Goal: Find specific page/section: Find specific page/section

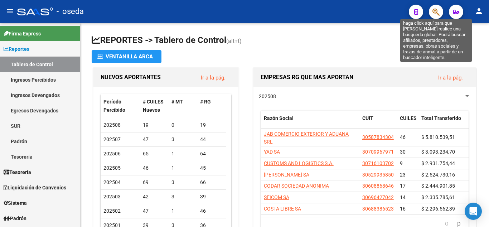
click at [438, 11] on icon "button" at bounding box center [436, 12] width 7 height 8
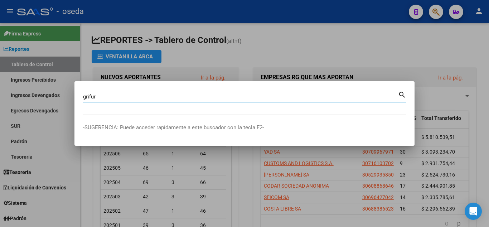
type input "grifur"
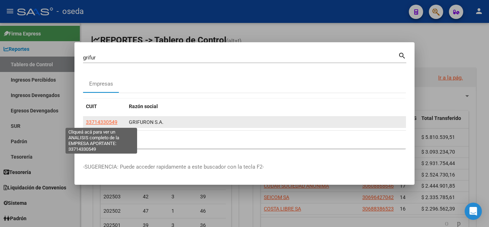
click at [98, 124] on span "33714330549" at bounding box center [102, 122] width 32 height 6
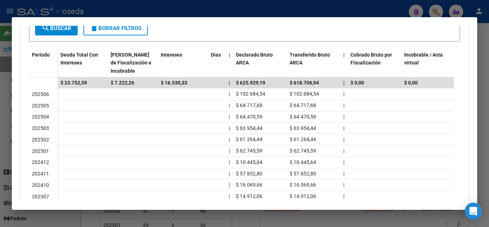
scroll to position [86, 0]
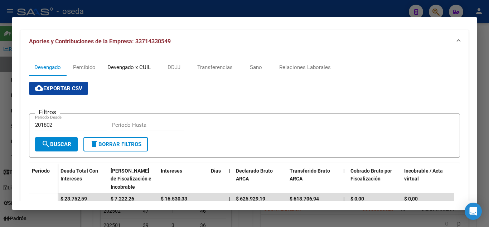
click at [120, 66] on div "Devengado x CUIL" at bounding box center [128, 67] width 43 height 8
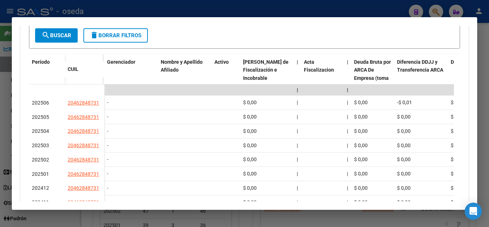
scroll to position [0, 0]
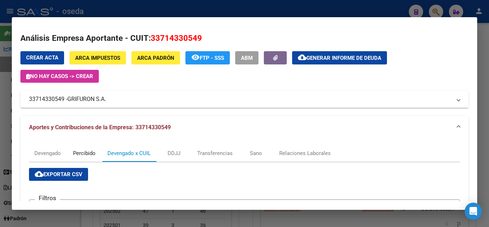
click at [86, 153] on div "Percibido" at bounding box center [84, 153] width 23 height 8
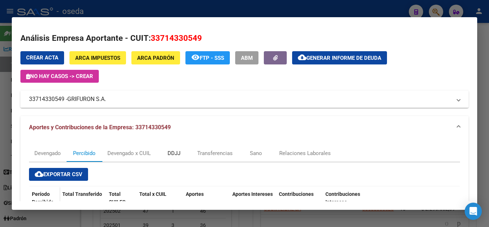
click at [178, 154] on div "DDJJ" at bounding box center [174, 153] width 13 height 8
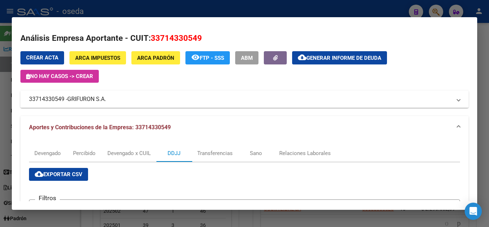
drag, startPoint x: 351, startPoint y: 8, endPoint x: 380, endPoint y: 1, distance: 29.7
click at [353, 8] on div at bounding box center [244, 113] width 489 height 227
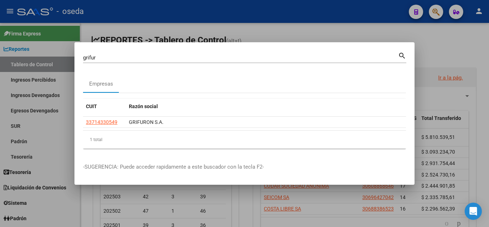
click at [108, 59] on input "grifur" at bounding box center [240, 57] width 315 height 6
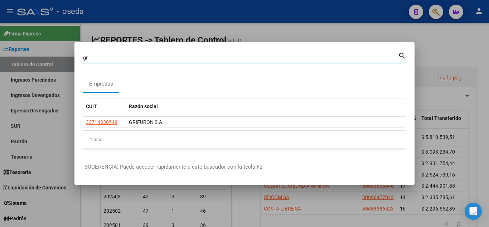
type input "g"
type input "pabmar"
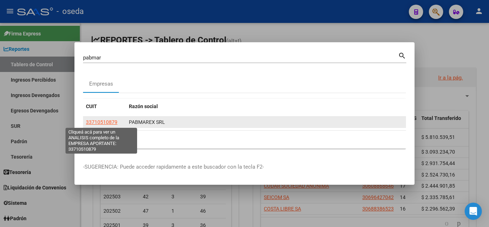
click at [106, 123] on span "33710510879" at bounding box center [102, 122] width 32 height 6
type textarea "33710510879"
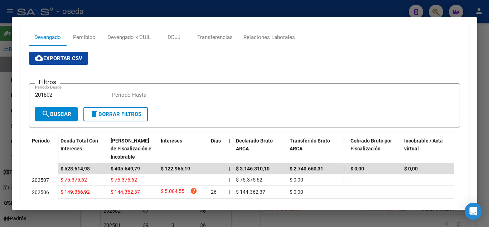
scroll to position [155, 0]
